Goal: Transaction & Acquisition: Purchase product/service

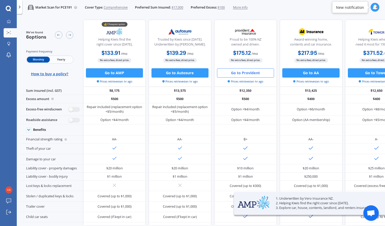
click at [262, 75] on button "Go to Provident" at bounding box center [245, 72] width 57 height 9
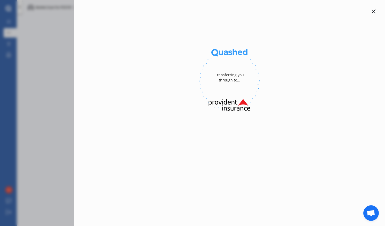
select select "Monthly"
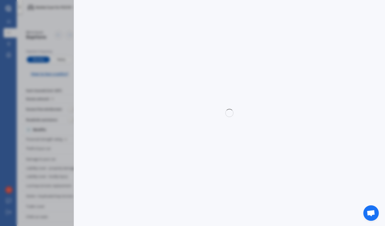
click at [67, 37] on div "Disconnect Connected Minimise Yearly Monthly $175.12 / mo Yearly Monthly $175.1…" at bounding box center [192, 113] width 385 height 226
click at [50, 27] on div "Disconnect Connected Minimise Yearly Monthly $175.12 / mo Yearly Monthly $175.1…" at bounding box center [192, 113] width 385 height 226
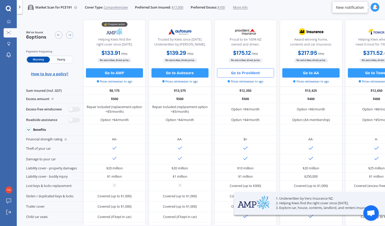
click at [236, 75] on button "Go to Provident" at bounding box center [245, 72] width 57 height 9
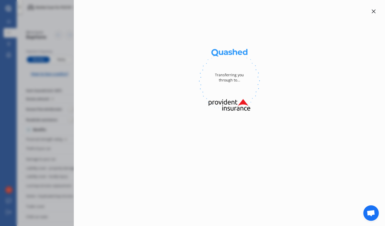
select select "Monthly"
select select "200"
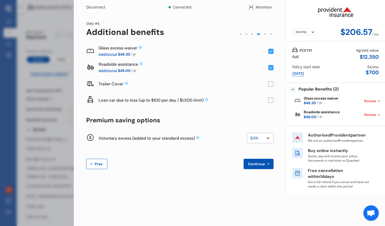
click at [261, 164] on span "Continue" at bounding box center [256, 164] width 19 height 4
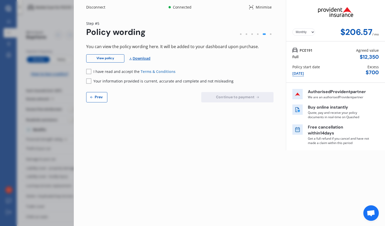
click at [90, 69] on rect at bounding box center [88, 71] width 5 height 5
click at [89, 79] on rect at bounding box center [88, 80] width 5 height 5
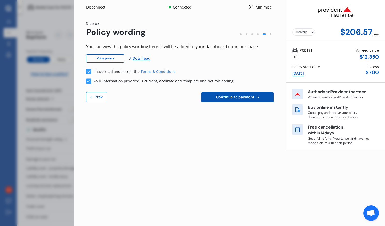
click at [223, 96] on span "Continue to payment" at bounding box center [235, 97] width 41 height 4
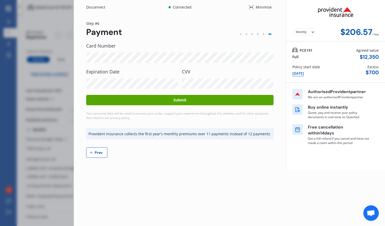
click at [311, 34] on select "Yearly Monthly" at bounding box center [303, 31] width 23 height 7
click at [292, 28] on select "Yearly Monthly" at bounding box center [303, 31] width 23 height 7
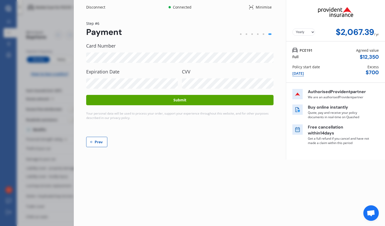
drag, startPoint x: 311, startPoint y: 33, endPoint x: 313, endPoint y: 26, distance: 7.2
click at [313, 26] on div "Yearly Monthly $2,067.39 / yr" at bounding box center [335, 20] width 99 height 41
click at [313, 32] on select "Yearly Monthly" at bounding box center [303, 31] width 23 height 7
select select "Monthly"
click at [292, 28] on select "Yearly Monthly" at bounding box center [303, 31] width 23 height 7
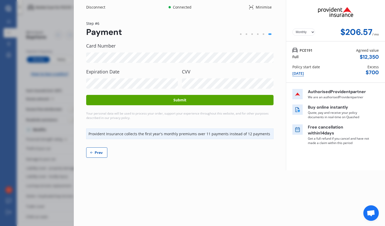
click at [250, 10] on icon at bounding box center [251, 7] width 5 height 6
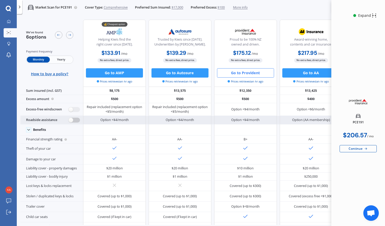
click at [72, 120] on label at bounding box center [74, 119] width 11 height 5
radio input "true"
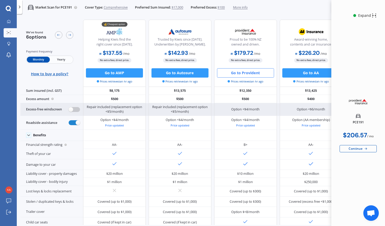
click at [72, 108] on label at bounding box center [74, 109] width 11 height 5
radio input "true"
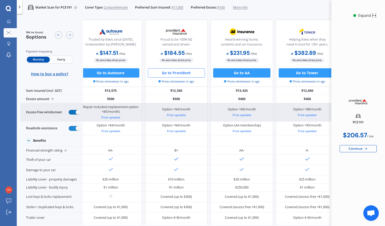
scroll to position [0, 76]
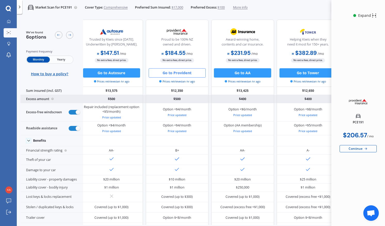
click at [178, 100] on div "$500" at bounding box center [177, 99] width 63 height 8
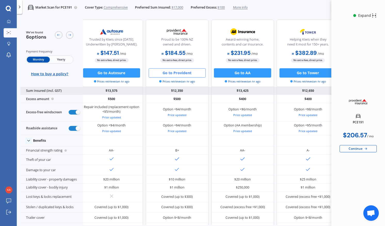
click at [182, 92] on div "$12,350" at bounding box center [177, 91] width 63 height 8
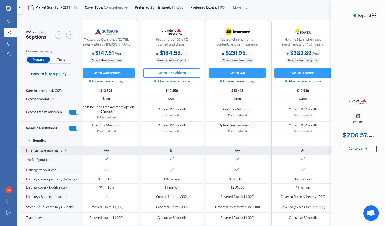
scroll to position [0, 0]
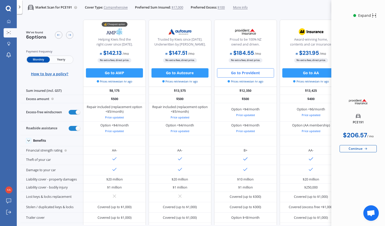
click at [241, 9] on span "More info" at bounding box center [240, 7] width 15 height 5
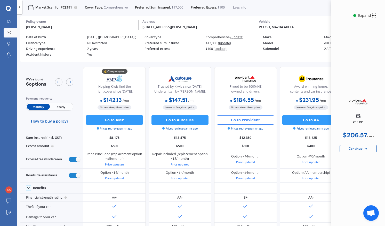
click at [226, 44] on span "(update)" at bounding box center [224, 43] width 13 height 4
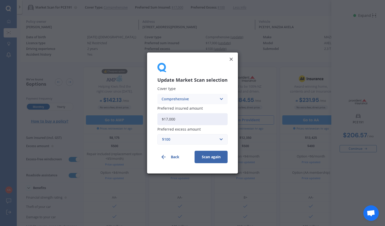
click at [168, 120] on input "$17,000" at bounding box center [192, 119] width 70 height 12
type input "$20,000"
click at [217, 162] on button "Scan again" at bounding box center [211, 156] width 33 height 12
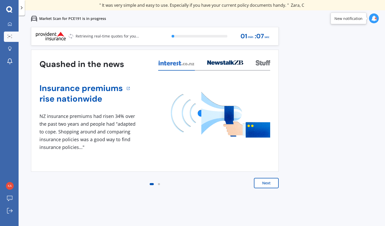
click at [266, 186] on button "Next" at bounding box center [266, 183] width 25 height 10
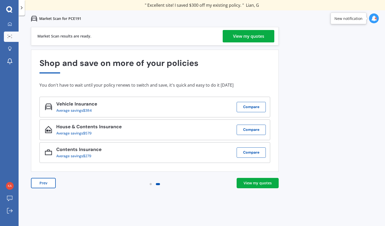
click at [265, 185] on div "View my quotes" at bounding box center [258, 182] width 28 height 5
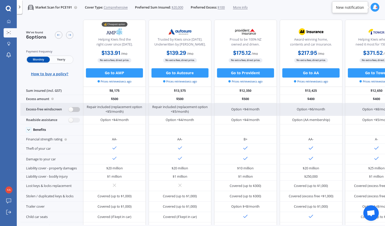
click at [70, 109] on label at bounding box center [74, 109] width 11 height 5
radio input "true"
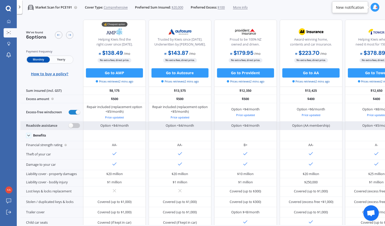
click at [72, 124] on label at bounding box center [74, 125] width 11 height 5
radio input "true"
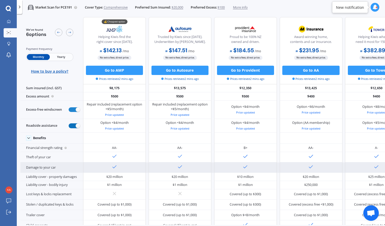
scroll to position [1, 0]
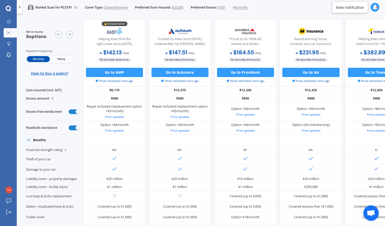
click at [374, 9] on icon at bounding box center [374, 7] width 5 height 5
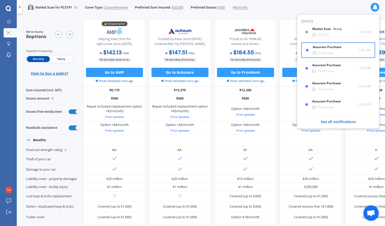
click at [340, 51] on div "Assurant Purchase Finish now" at bounding box center [336, 50] width 46 height 10
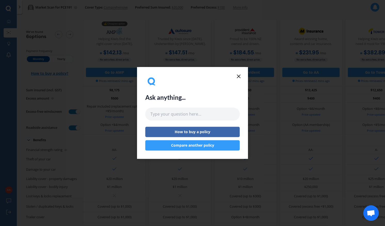
click at [237, 77] on icon at bounding box center [239, 76] width 6 height 6
